Goal: Transaction & Acquisition: Purchase product/service

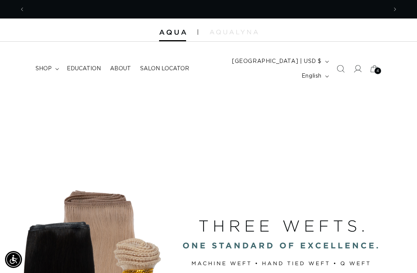
scroll to position [0, 725]
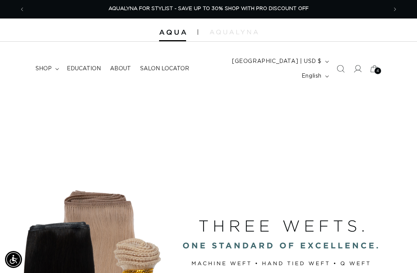
click at [354, 65] on icon at bounding box center [358, 69] width 8 height 8
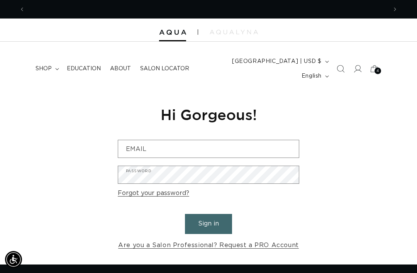
scroll to position [0, 725]
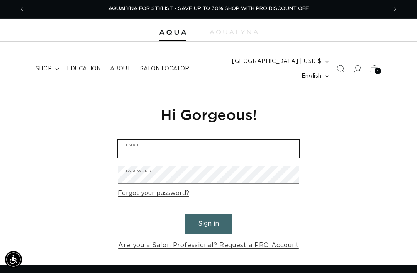
type input "[PERSON_NAME][EMAIL_ADDRESS][PERSON_NAME][DOMAIN_NAME]"
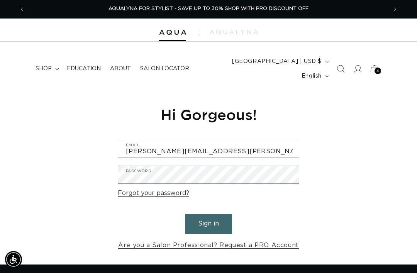
click at [209, 214] on button "Sign in" at bounding box center [208, 224] width 47 height 20
click at [229, 214] on button "Sign in" at bounding box center [208, 224] width 47 height 20
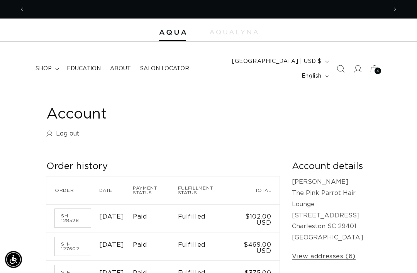
scroll to position [0, 363]
click at [46, 65] on span "shop" at bounding box center [44, 68] width 16 height 7
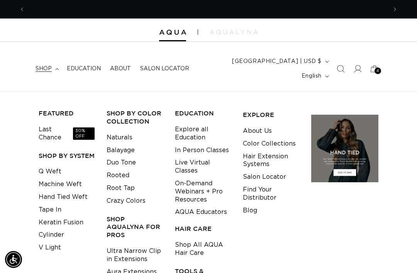
scroll to position [0, 725]
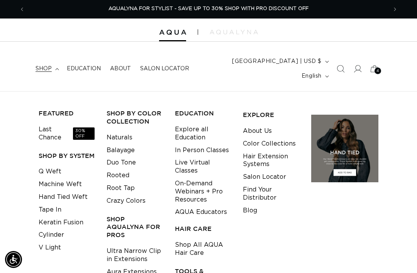
click at [55, 216] on link "Keratin Fusion" at bounding box center [61, 222] width 45 height 13
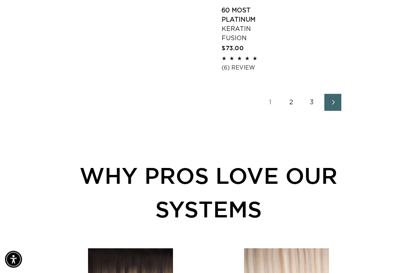
scroll to position [1197, 0]
click at [286, 110] on link "2" at bounding box center [291, 102] width 17 height 17
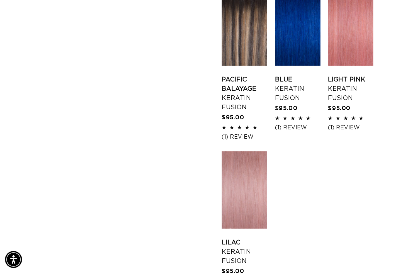
scroll to position [963, 0]
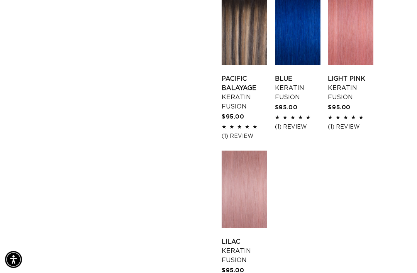
click at [250, 237] on link "Lilac Keratin Fusion" at bounding box center [245, 251] width 46 height 28
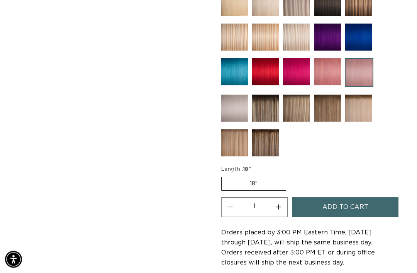
scroll to position [0, 363]
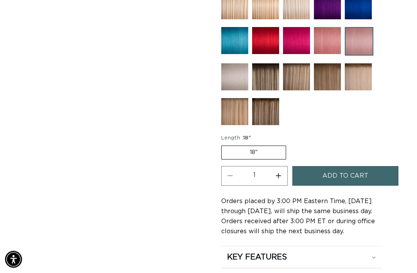
click at [388, 169] on button "Add to cart" at bounding box center [346, 177] width 107 height 20
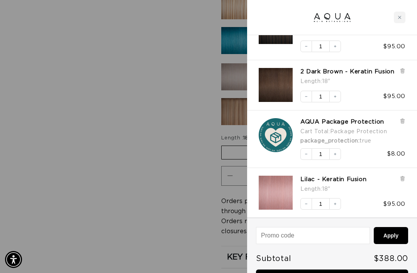
scroll to position [0, 0]
click at [305, 154] on icon "Decrease quantity" at bounding box center [306, 154] width 5 height 5
click at [405, 116] on div "AQUA Package Protection Cart Total : Package Protection package_protection : tr…" at bounding box center [328, 135] width 155 height 49
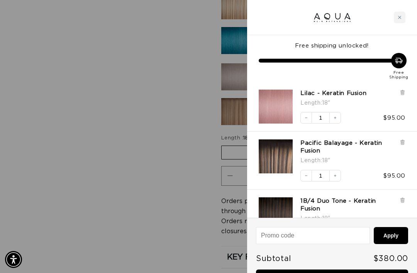
click at [395, 140] on link "Pacific Balayage - Keratin Fusion" at bounding box center [348, 147] width 95 height 15
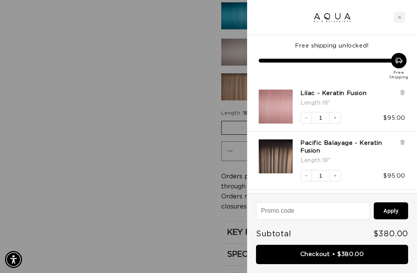
click at [401, 143] on icon at bounding box center [403, 143] width 6 height 6
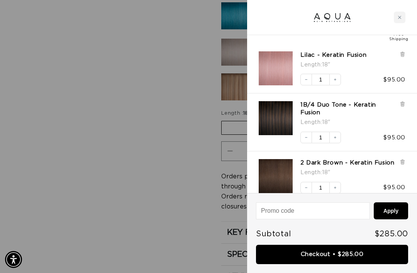
click at [403, 102] on icon at bounding box center [403, 104] width 2 height 4
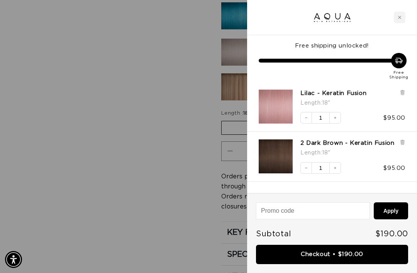
scroll to position [0, 725]
click at [398, 140] on h3 "2 Dark Brown - Keratin Fusion" at bounding box center [350, 144] width 98 height 8
click at [404, 143] on icon at bounding box center [403, 142] width 2 height 4
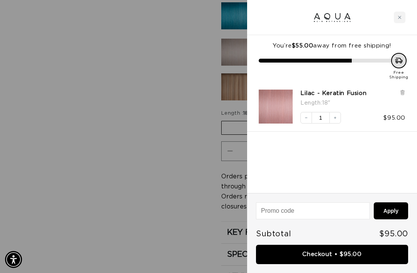
scroll to position [0, 725]
click at [331, 256] on link "Checkout • $95.00" at bounding box center [332, 255] width 152 height 20
